Goal: Find contact information: Find contact information

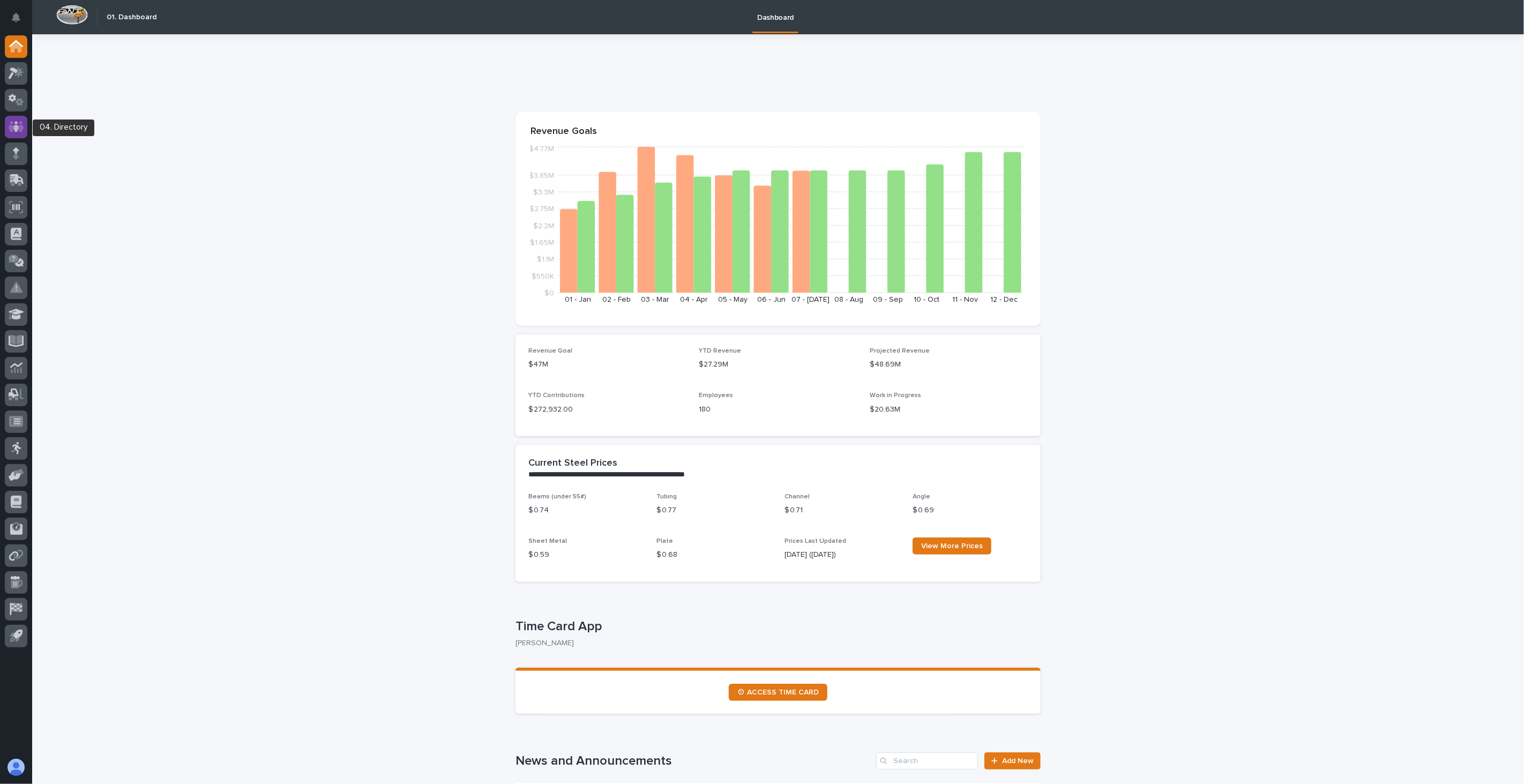
click at [12, 127] on icon at bounding box center [16, 126] width 16 height 12
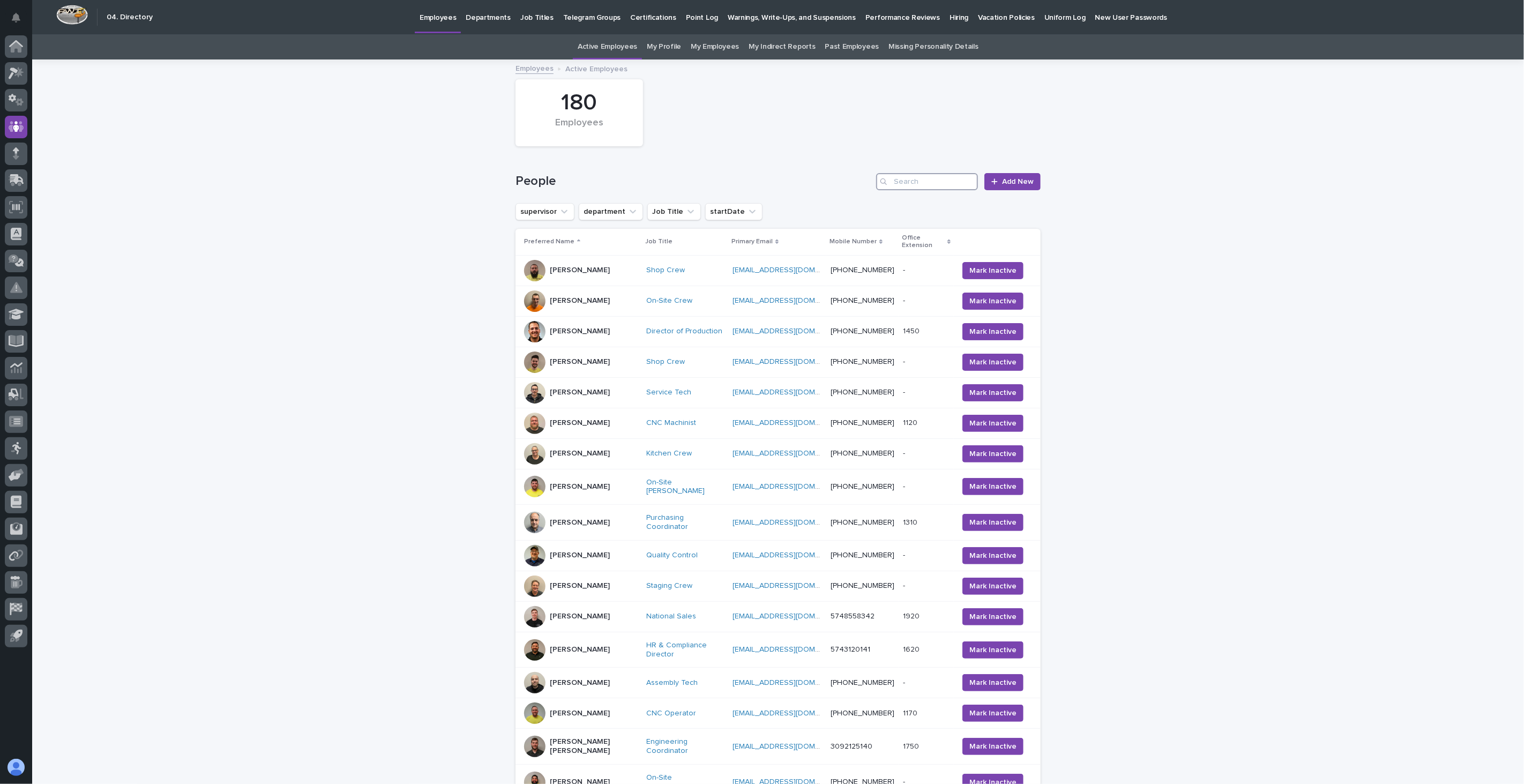
click at [938, 181] on input "Search" at bounding box center [927, 182] width 102 height 17
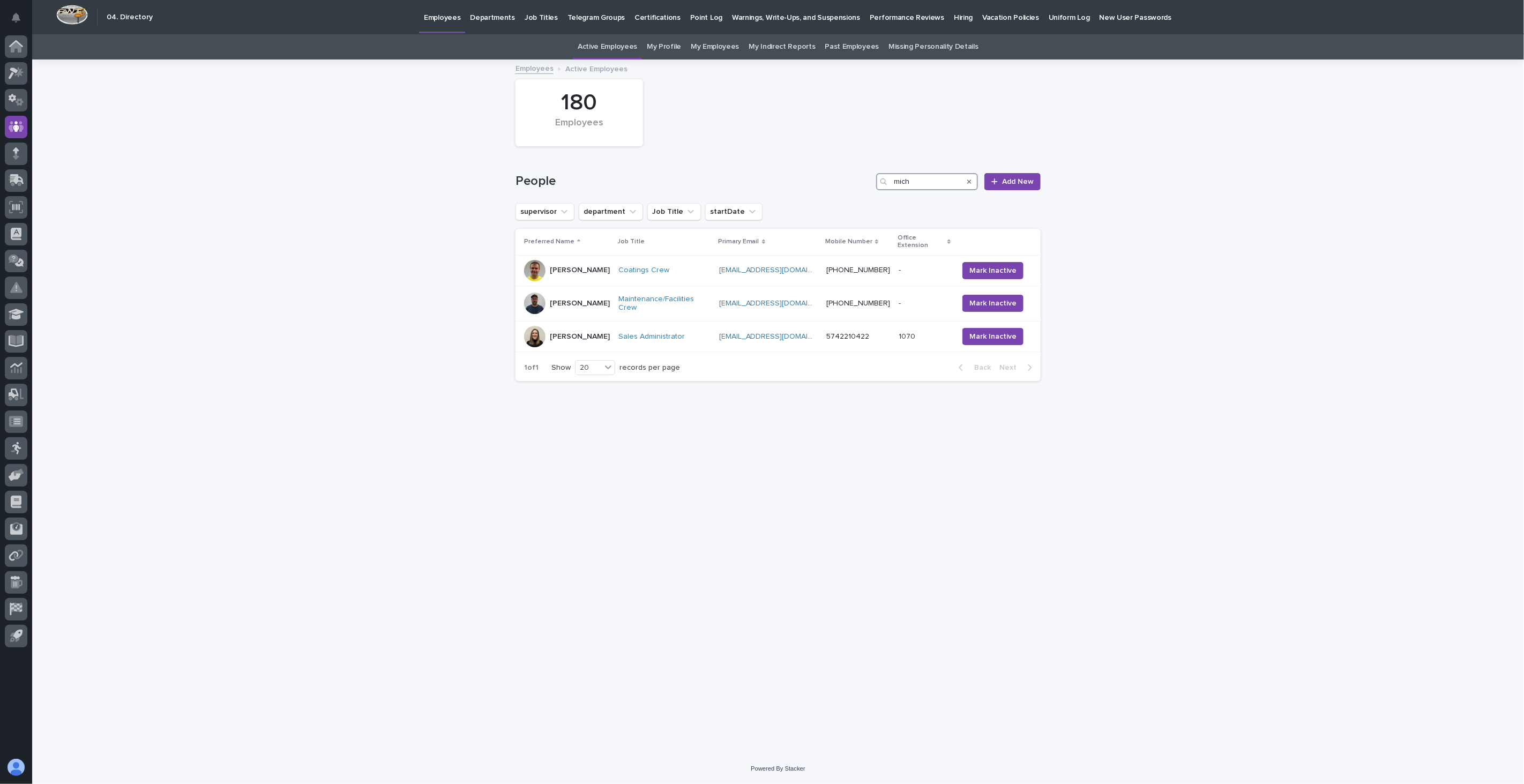
drag, startPoint x: 892, startPoint y: 182, endPoint x: 868, endPoint y: 180, distance: 24.1
click at [868, 180] on div "People mich Add New" at bounding box center [778, 182] width 525 height 17
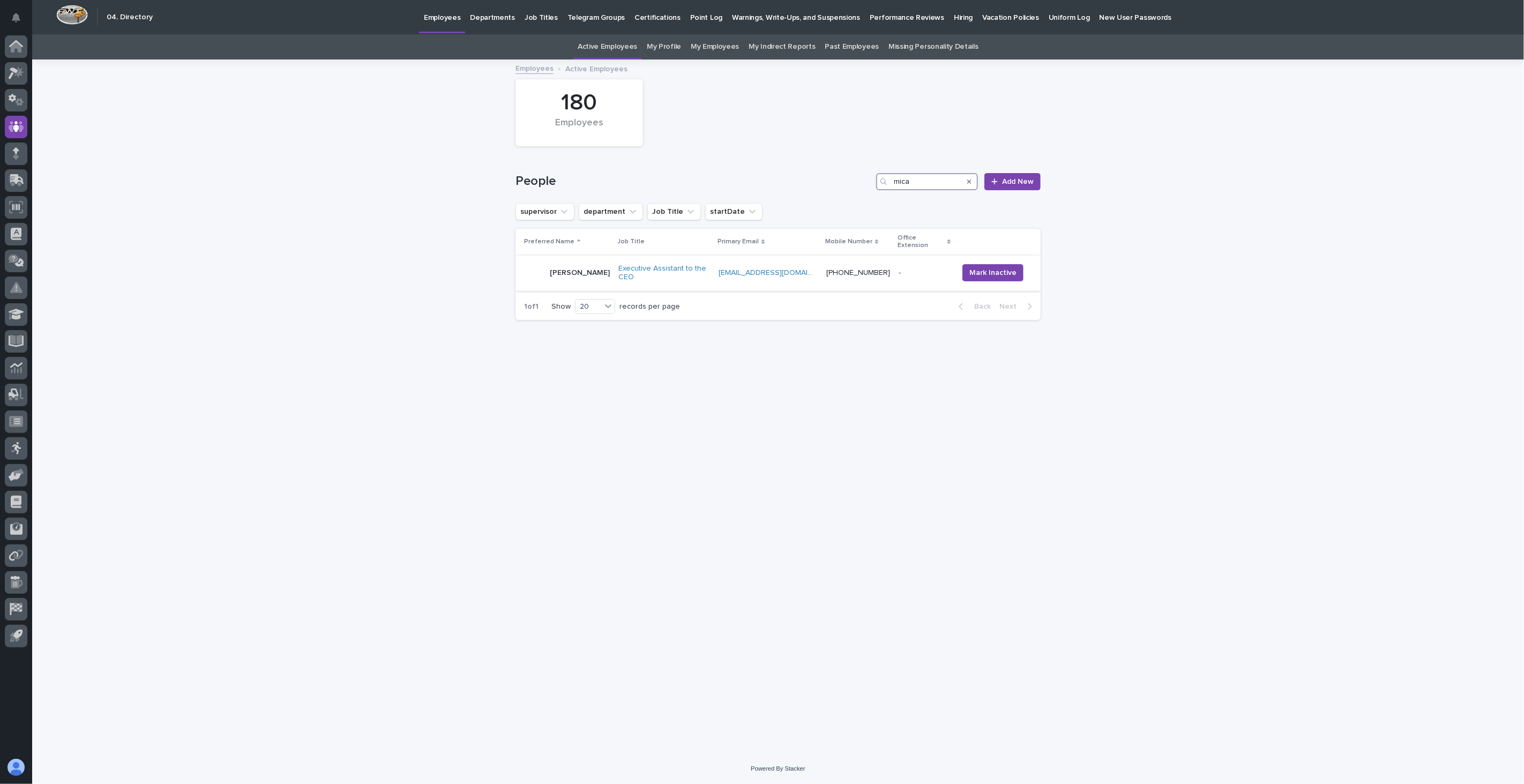
type input "mica"
click at [598, 273] on div "[PERSON_NAME]" at bounding box center [567, 272] width 86 height 22
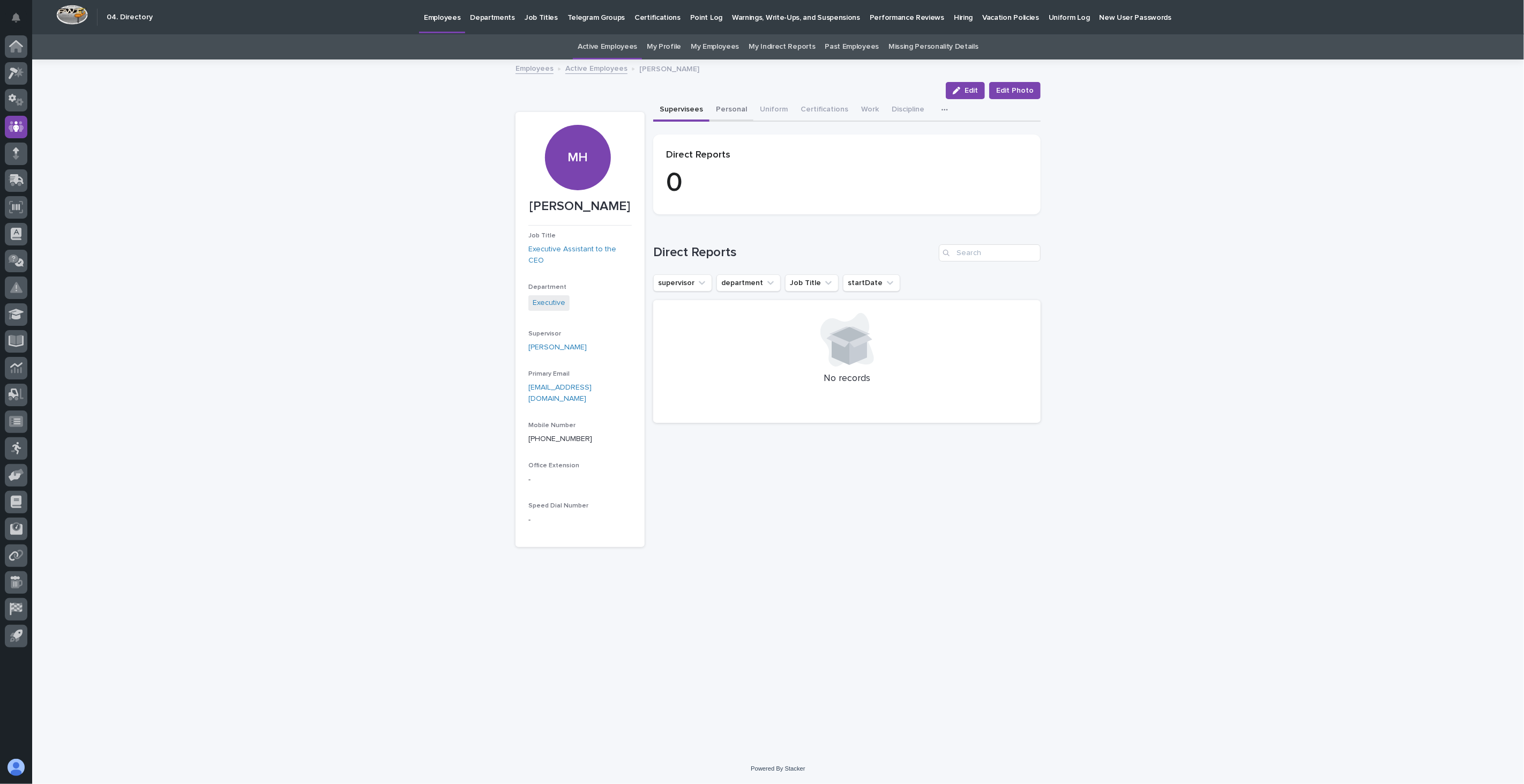
click at [740, 108] on button "Personal" at bounding box center [731, 110] width 44 height 23
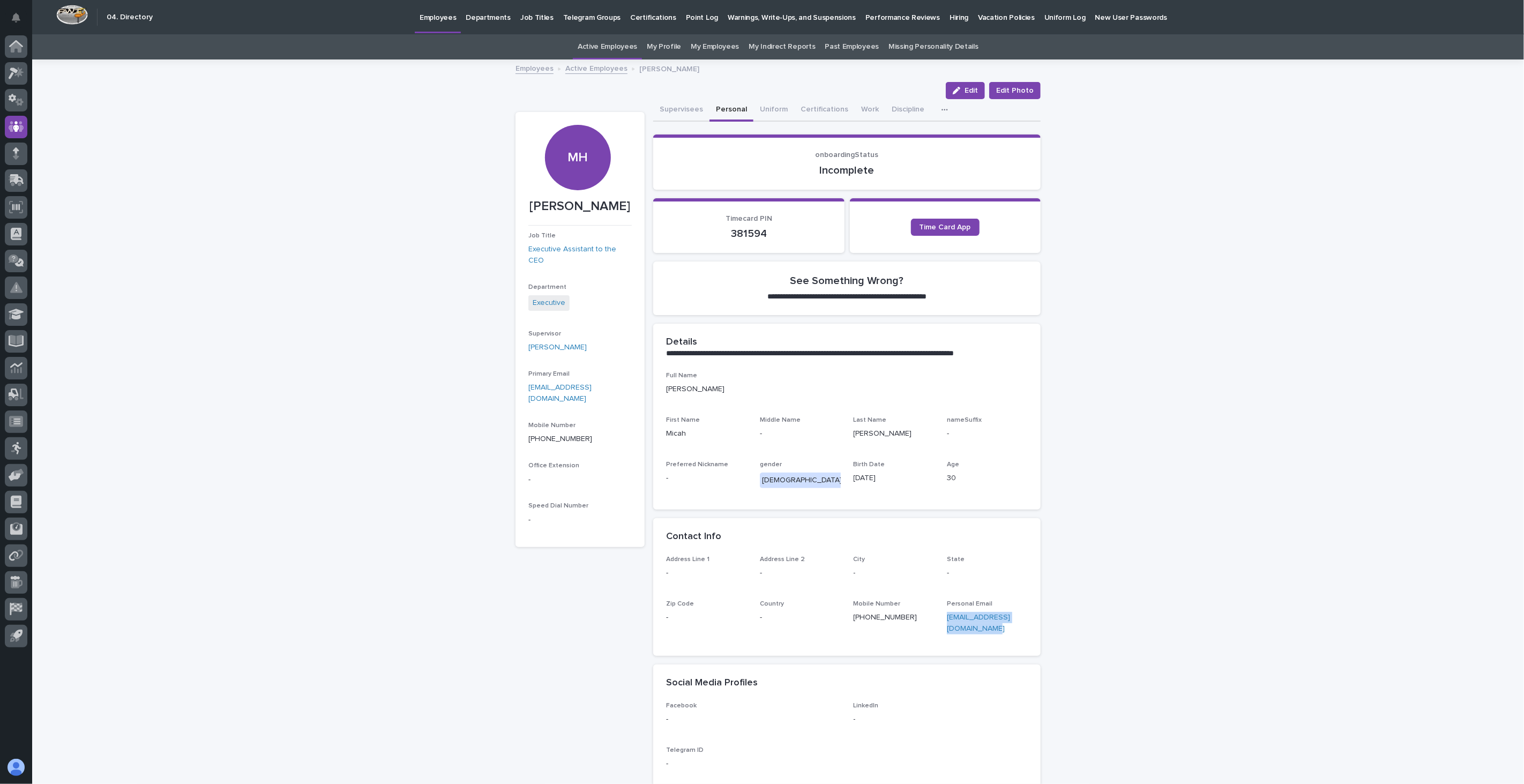
drag, startPoint x: 979, startPoint y: 628, endPoint x: 938, endPoint y: 618, distance: 42.2
click at [938, 618] on div "Address Line 1 - Address Line 2 - City - State - Zip Code - Country - Mobile Nu…" at bounding box center [847, 600] width 362 height 87
copy link "[EMAIL_ADDRESS][DOMAIN_NAME]"
drag, startPoint x: 897, startPoint y: 617, endPoint x: 845, endPoint y: 619, distance: 52.0
click at [845, 619] on div "Address Line 1 - Address Line 2 - City - State - Zip Code - Country - Mobile Nu…" at bounding box center [847, 600] width 362 height 87
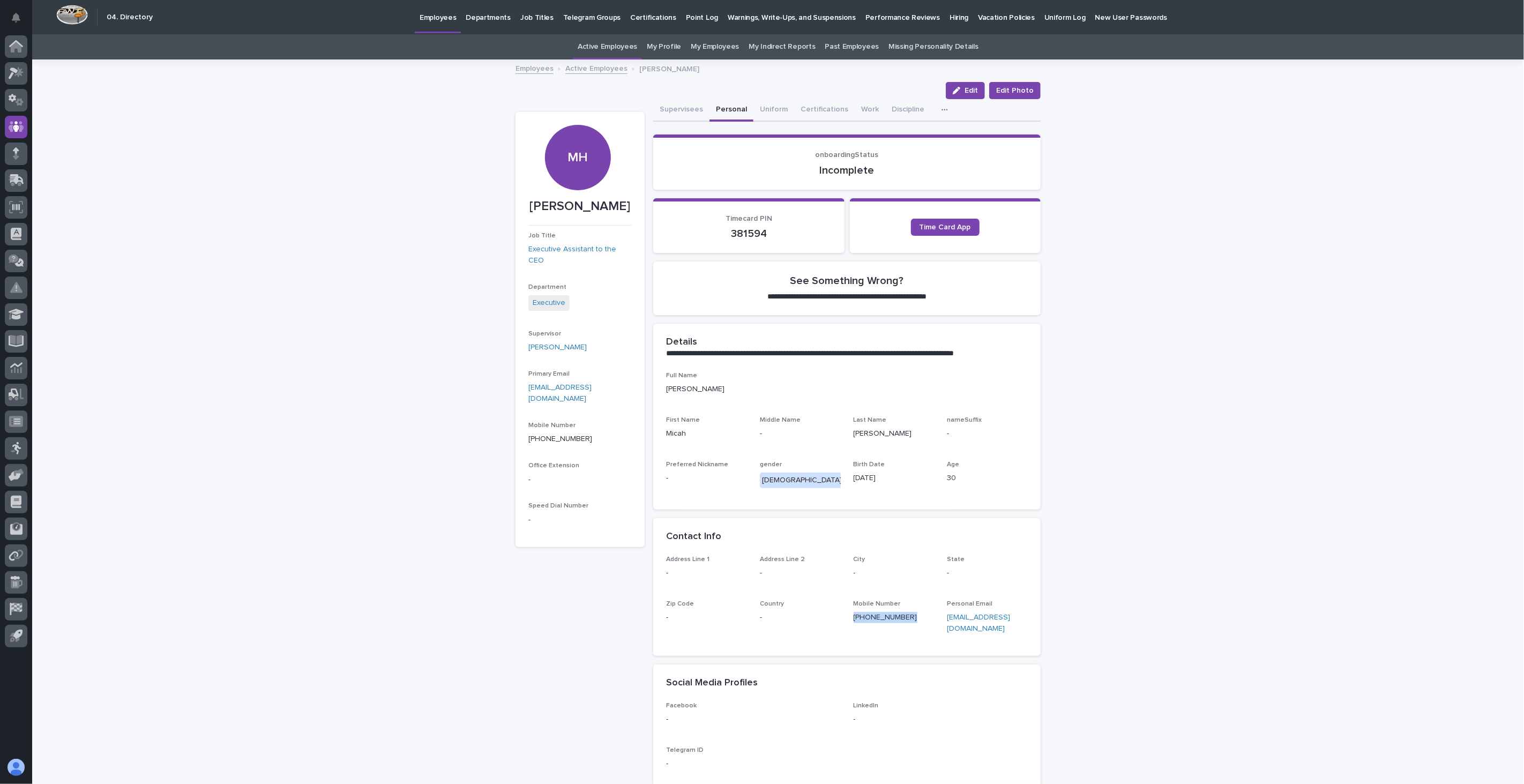
copy link "[PHONE_NUMBER]"
